Goal: Information Seeking & Learning: Understand process/instructions

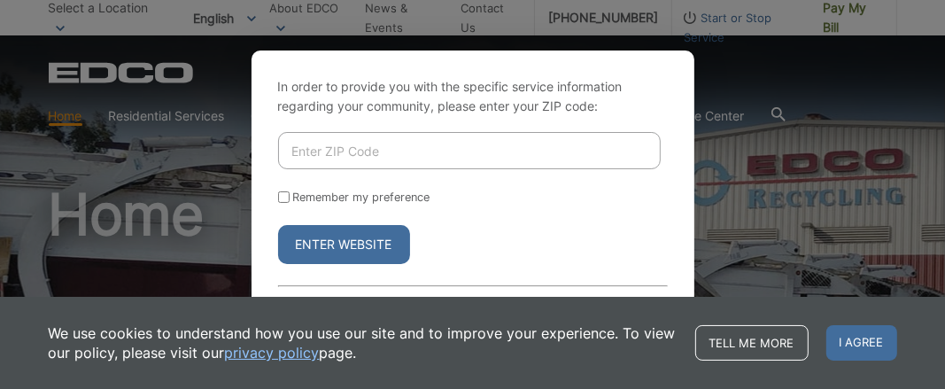
click at [867, 245] on div "In order to provide you with the specific service information regarding your co…" at bounding box center [472, 194] width 945 height 389
click at [103, 167] on div "In order to provide you with the specific service information regarding your co…" at bounding box center [472, 194] width 945 height 389
click at [321, 161] on input "Enter ZIP Code" at bounding box center [469, 150] width 383 height 37
type input "92028"
click at [284, 196] on input "Remember my preference" at bounding box center [284, 197] width 12 height 12
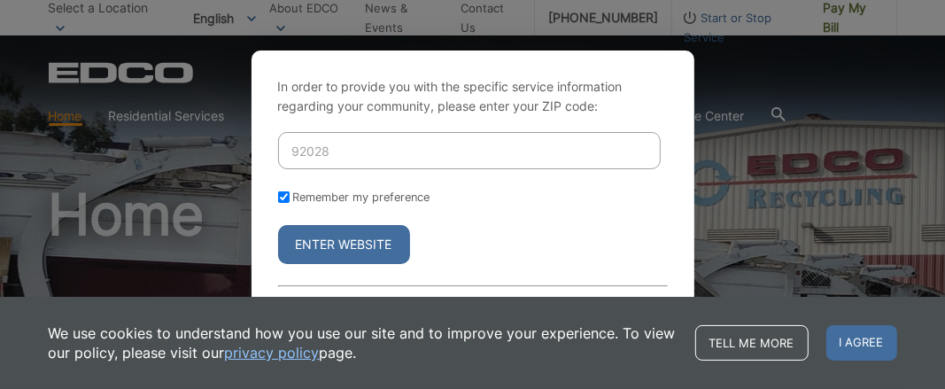
checkbox input "true"
click at [349, 252] on button "Enter Website" at bounding box center [344, 244] width 132 height 39
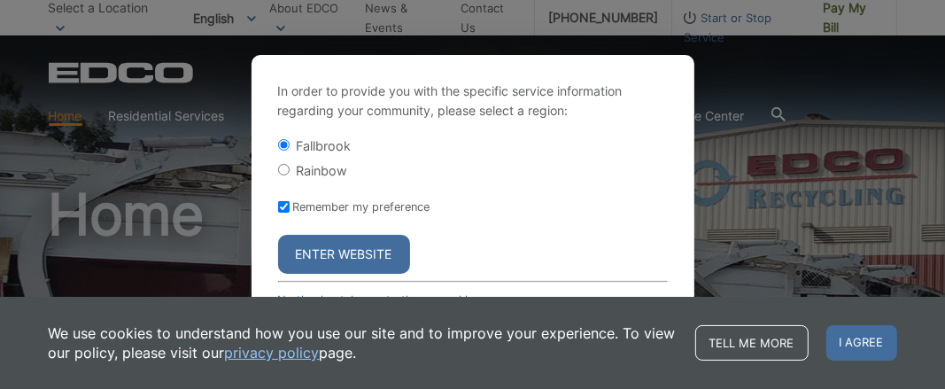
click at [349, 252] on button "Enter Website" at bounding box center [344, 254] width 132 height 39
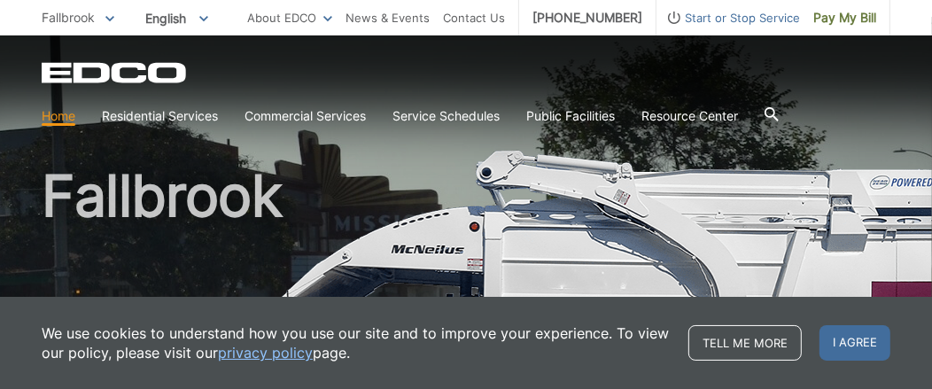
scroll to position [35, 0]
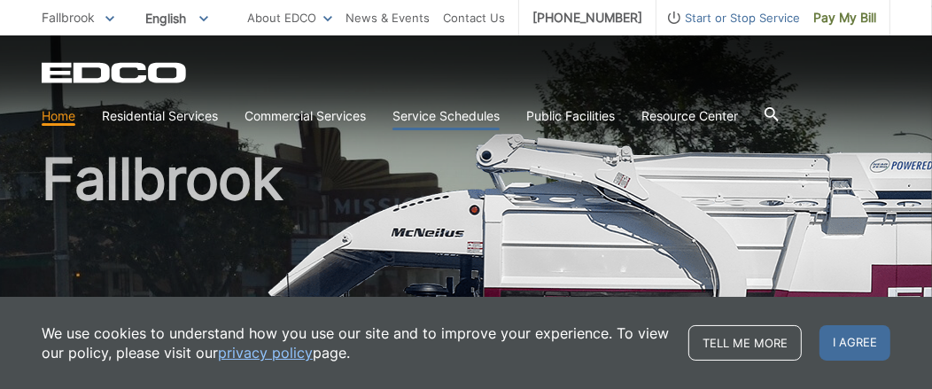
click at [459, 113] on link "Service Schedules" at bounding box center [446, 115] width 107 height 19
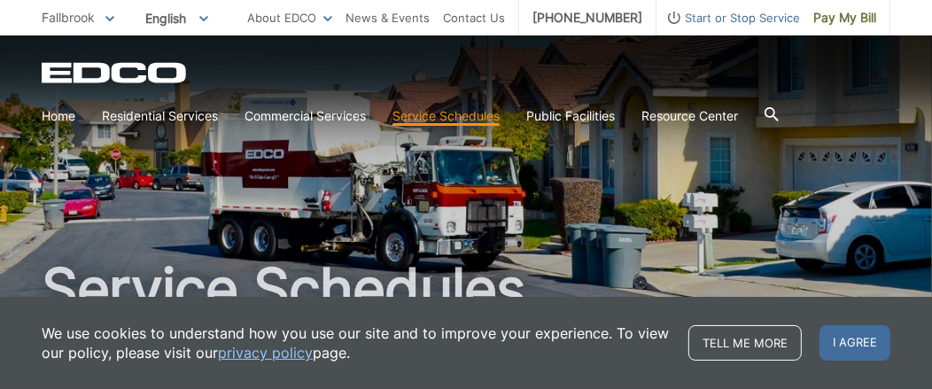
click at [437, 222] on div "Service Schedules" at bounding box center [466, 172] width 849 height 275
click at [433, 195] on div "Service Schedules" at bounding box center [466, 172] width 849 height 275
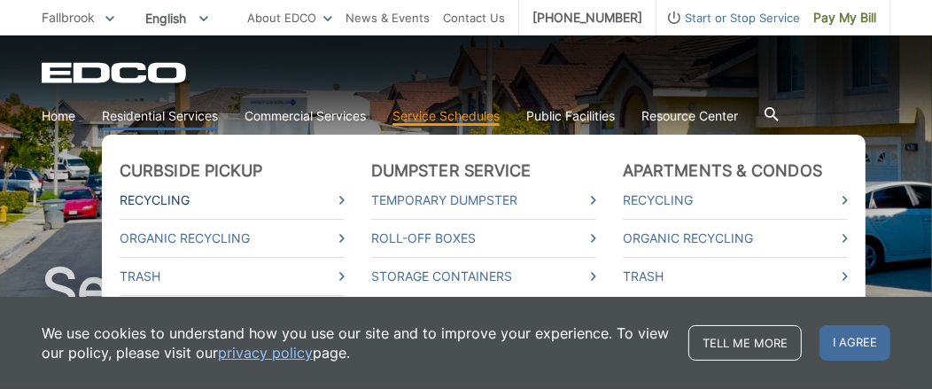
click at [160, 200] on link "Recycling" at bounding box center [232, 199] width 225 height 19
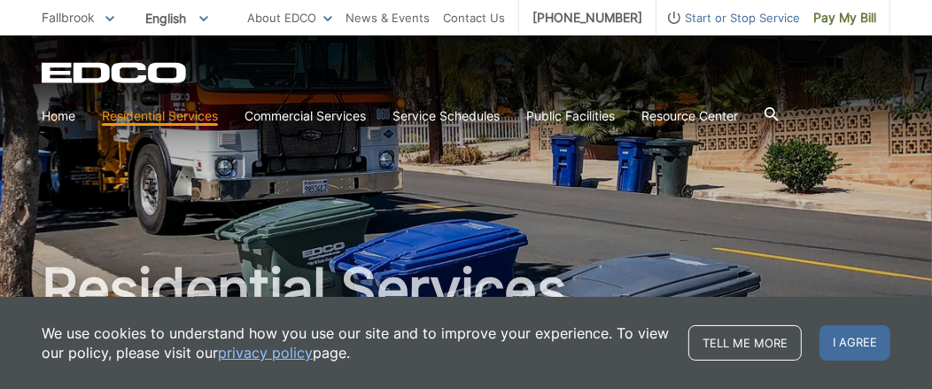
click at [507, 230] on div "Residential Services" at bounding box center [466, 172] width 849 height 275
click at [451, 114] on link "Service Schedules" at bounding box center [446, 115] width 107 height 19
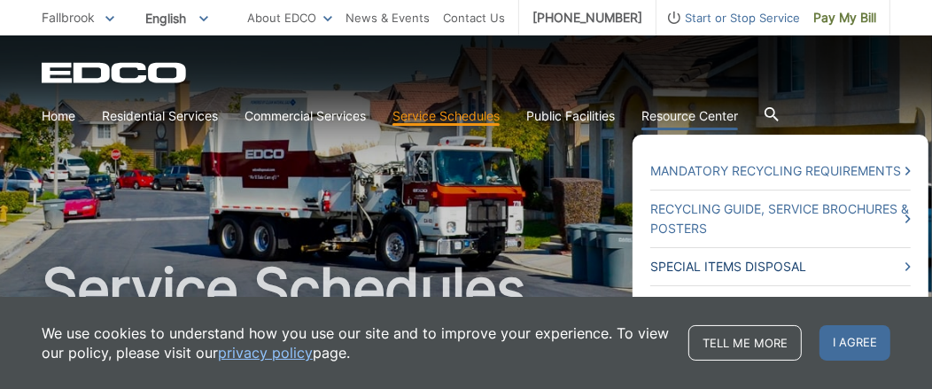
click at [694, 262] on link "Special Items Disposal" at bounding box center [780, 266] width 260 height 19
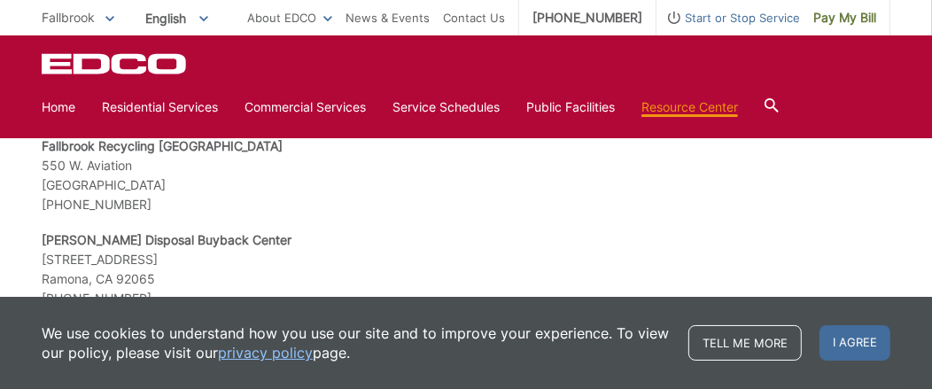
scroll to position [2182, 0]
